Goal: Task Accomplishment & Management: Manage account settings

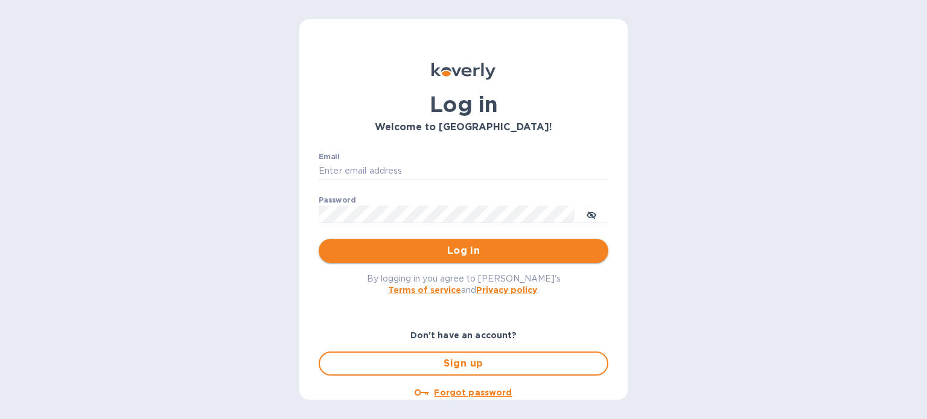
type input "[EMAIL_ADDRESS][DOMAIN_NAME]"
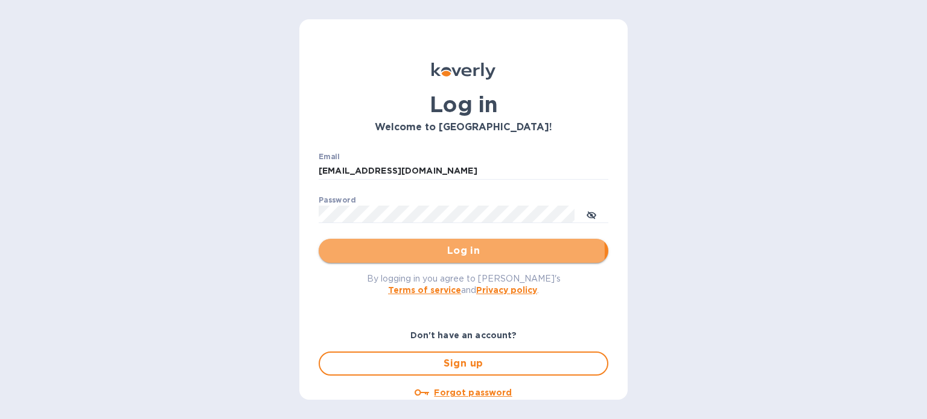
click at [457, 252] on span "Log in" at bounding box center [463, 251] width 270 height 14
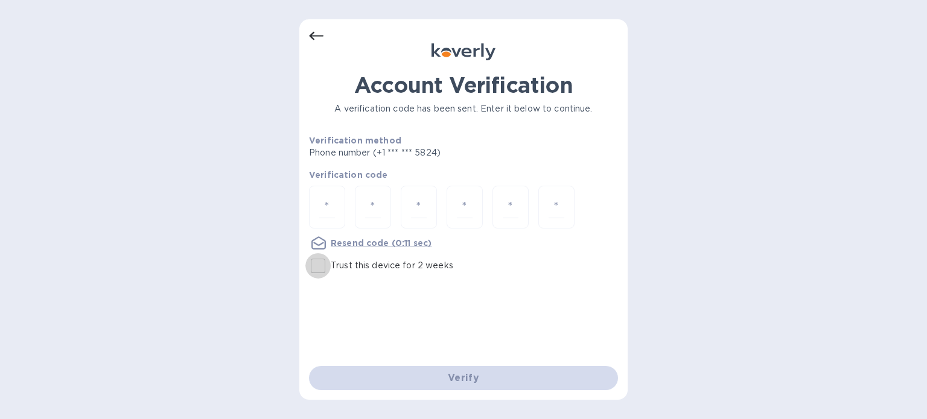
click at [316, 266] on input "Trust this device for 2 weeks" at bounding box center [317, 265] width 25 height 25
checkbox input "true"
click at [333, 212] on input "number" at bounding box center [327, 207] width 16 height 22
type input "9"
type input "1"
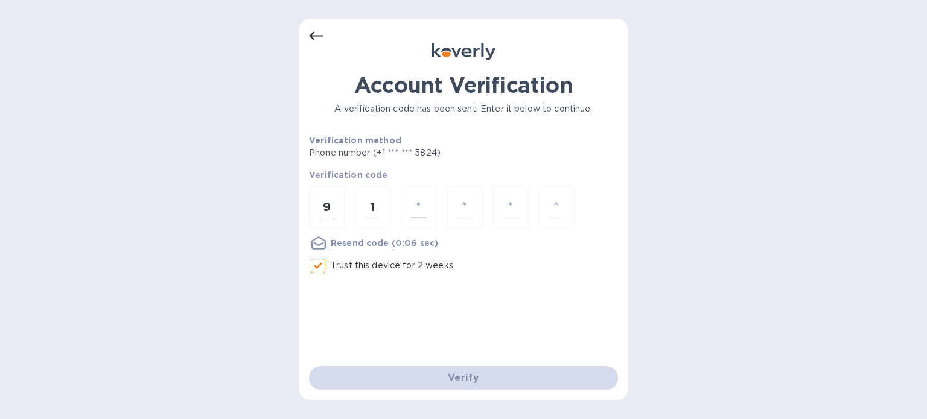
type input "9"
type input "3"
type input "8"
type input "2"
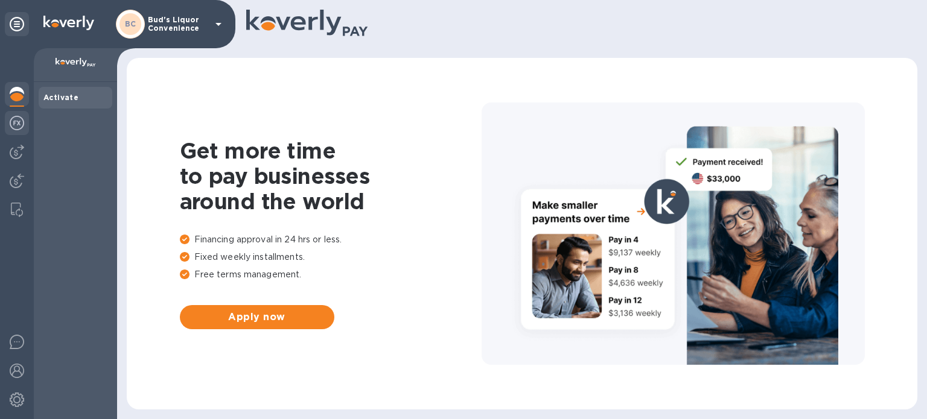
click at [20, 127] on img at bounding box center [17, 123] width 14 height 14
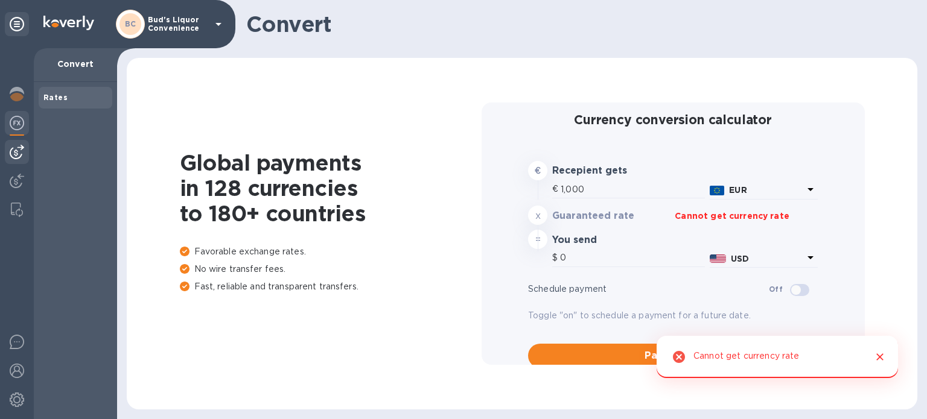
click at [19, 148] on img at bounding box center [17, 152] width 14 height 14
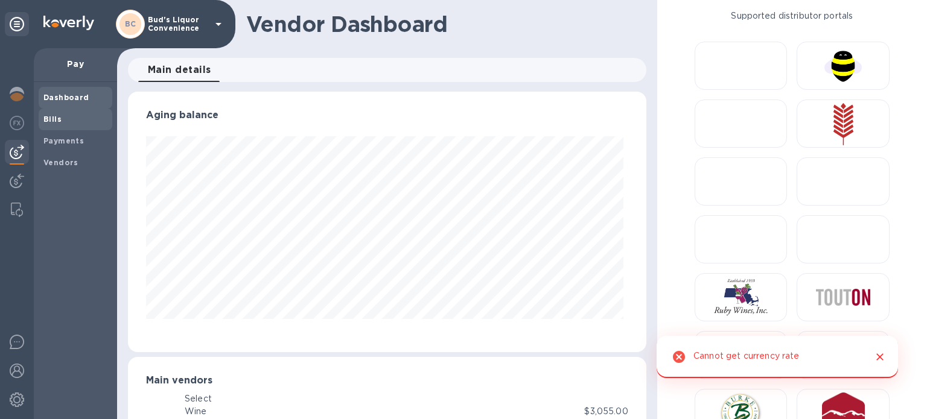
scroll to position [261, 514]
click at [75, 122] on span "Bills" at bounding box center [75, 119] width 64 height 12
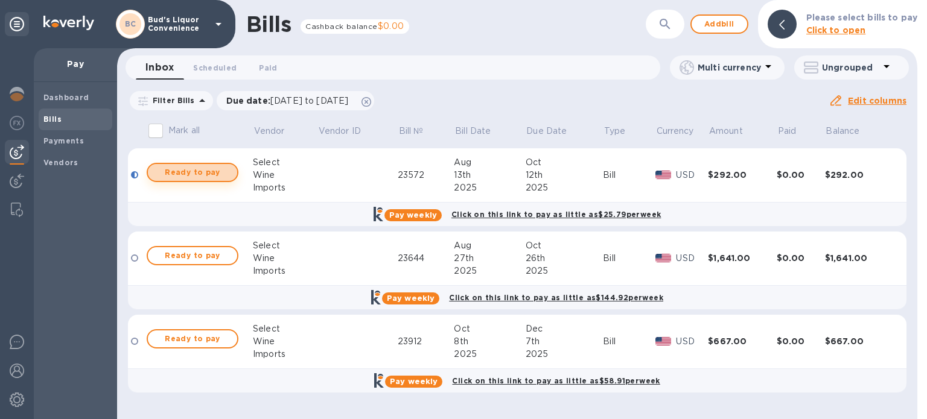
click at [208, 174] on span "Ready to pay" at bounding box center [192, 172] width 70 height 14
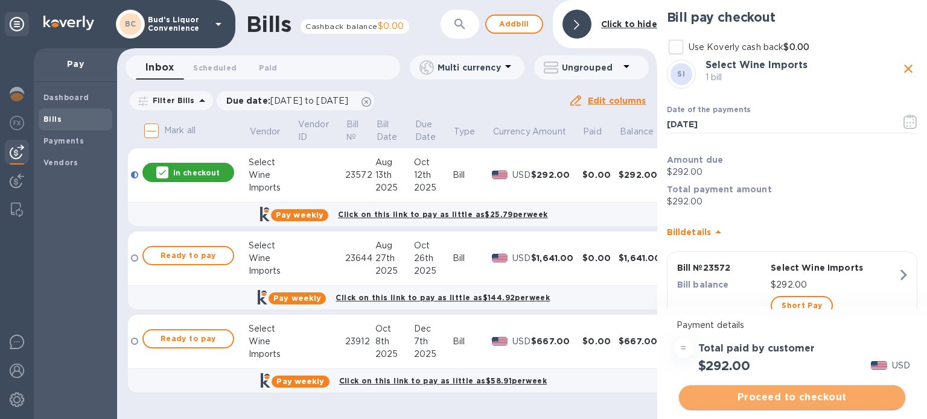
click at [797, 395] on span "Proceed to checkout" at bounding box center [792, 397] width 207 height 14
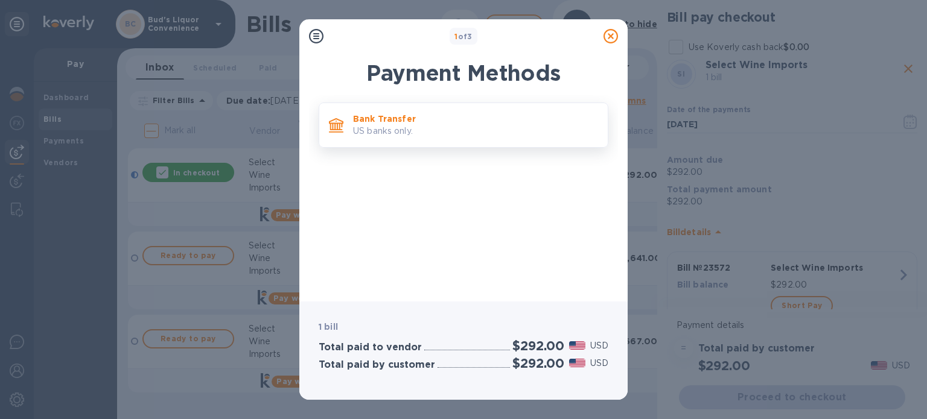
click at [464, 130] on p "US banks only." at bounding box center [475, 131] width 245 height 13
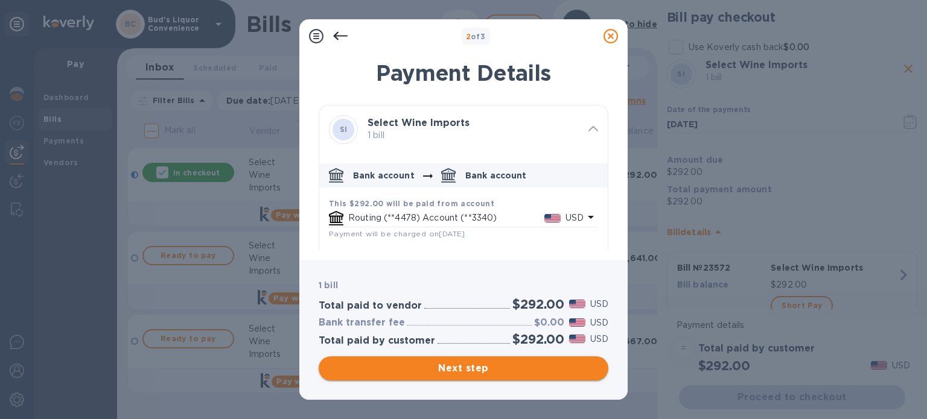
click at [479, 364] on span "Next step" at bounding box center [463, 368] width 270 height 14
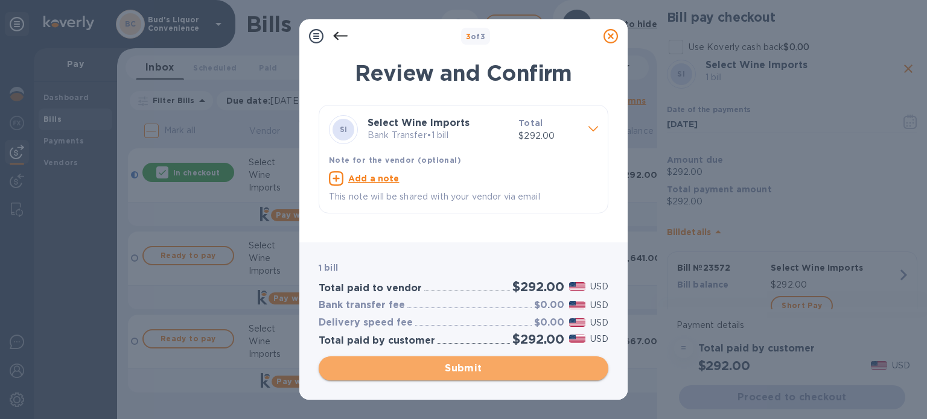
click at [479, 364] on span "Submit" at bounding box center [463, 368] width 270 height 14
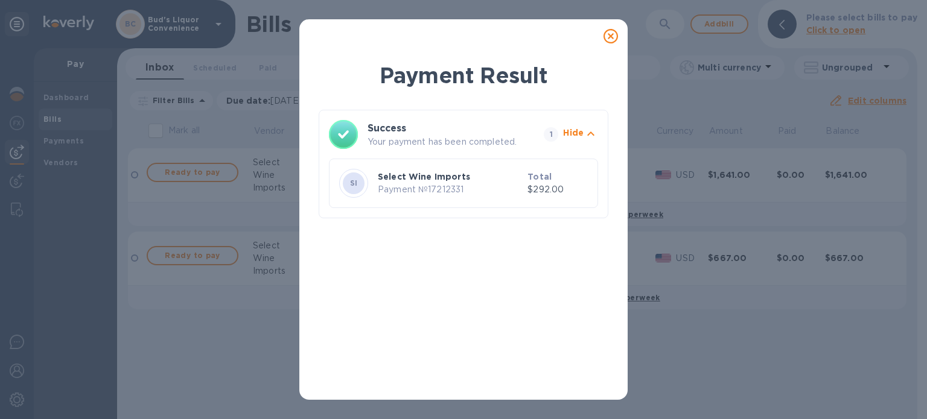
click at [613, 30] on icon at bounding box center [610, 36] width 14 height 14
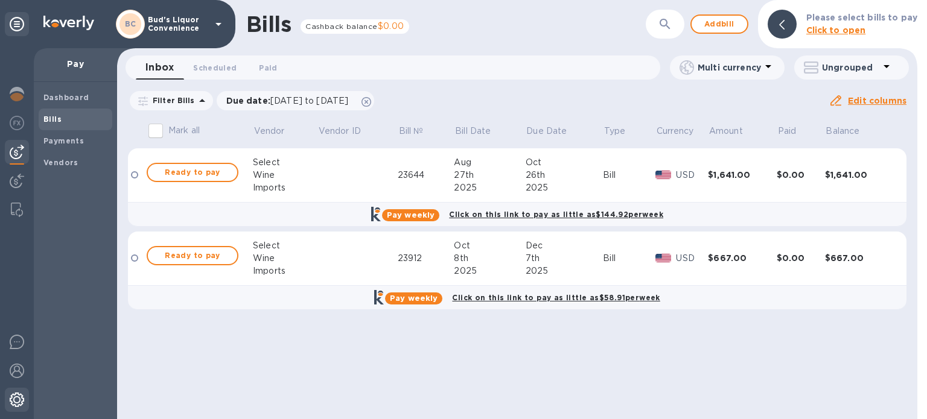
click at [19, 398] on img at bounding box center [17, 400] width 14 height 14
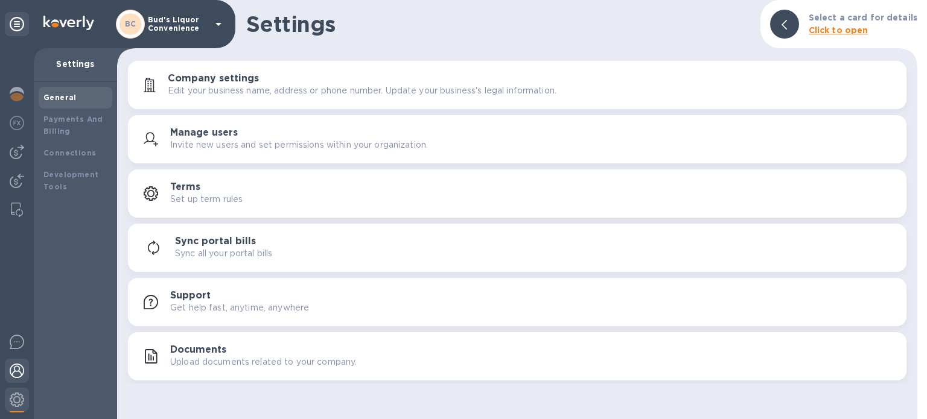
click at [16, 370] on img at bounding box center [17, 371] width 14 height 14
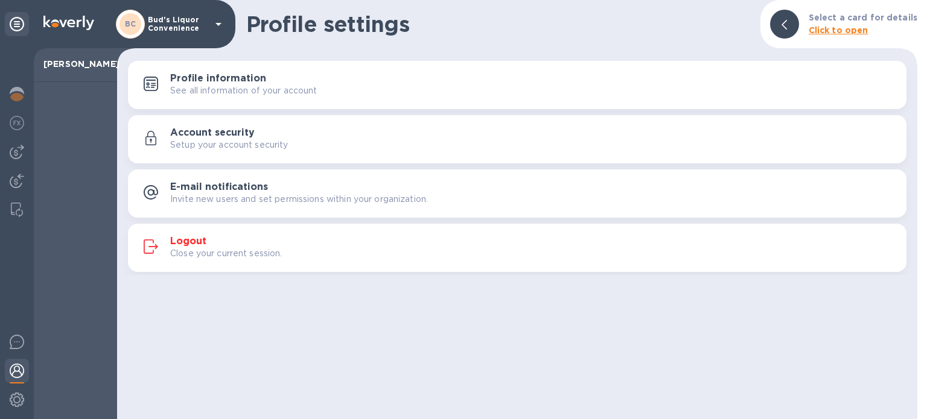
click at [198, 236] on h3 "Logout" at bounding box center [188, 241] width 36 height 11
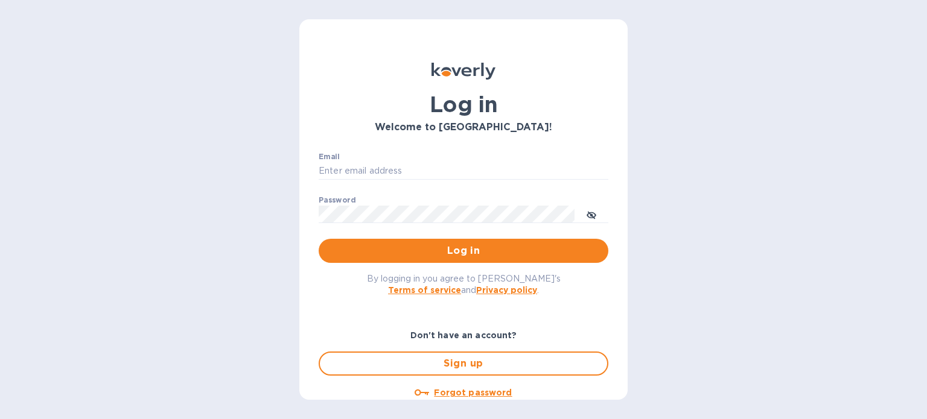
type input "[EMAIL_ADDRESS][DOMAIN_NAME]"
